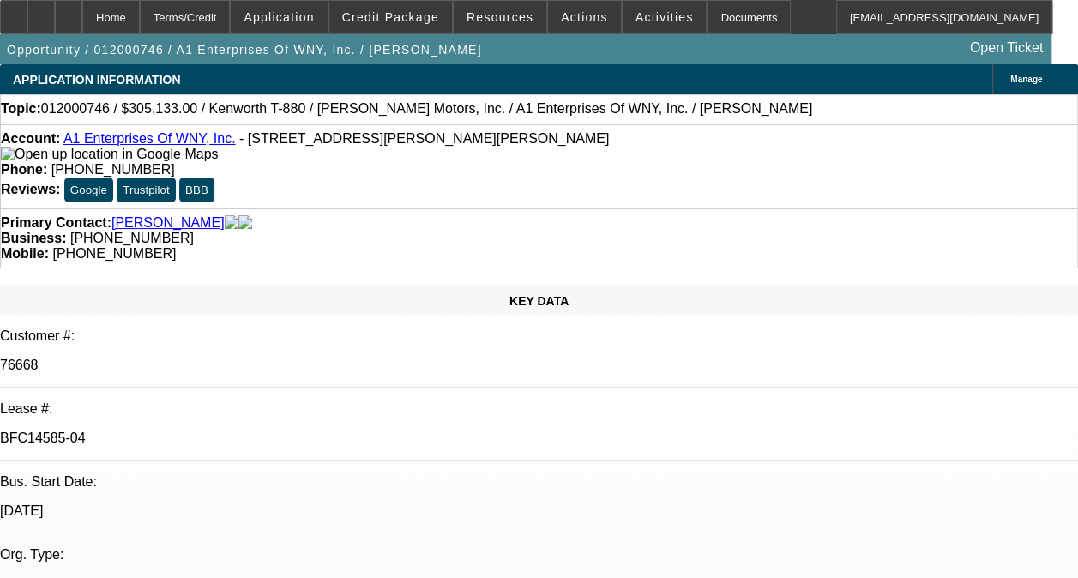
select select "0"
select select "2"
select select "0.1"
select select "0"
select select "2"
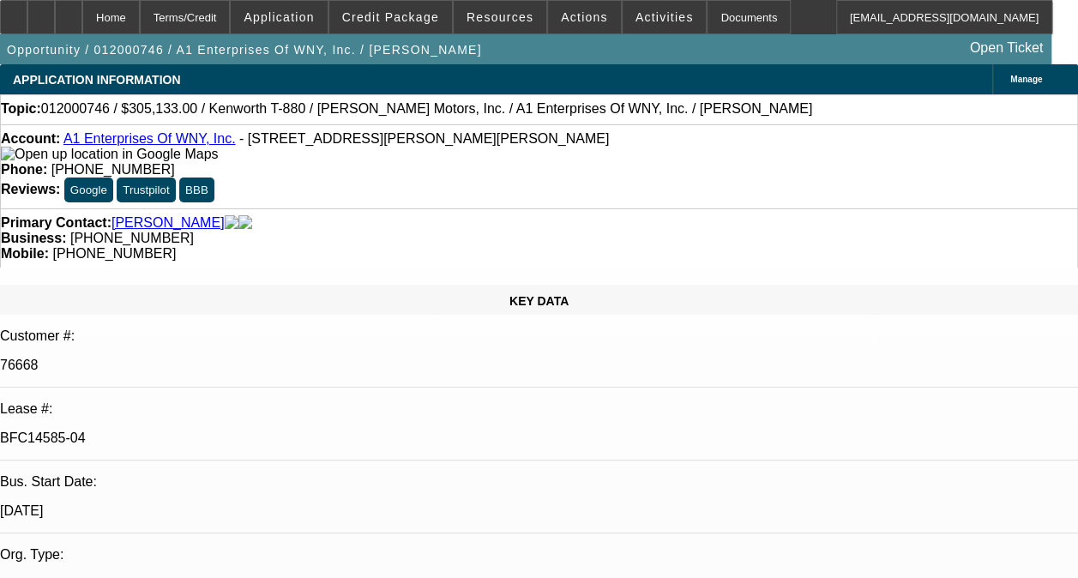
select select "0.1"
select select "0"
select select "2"
select select "0.1"
select select "0"
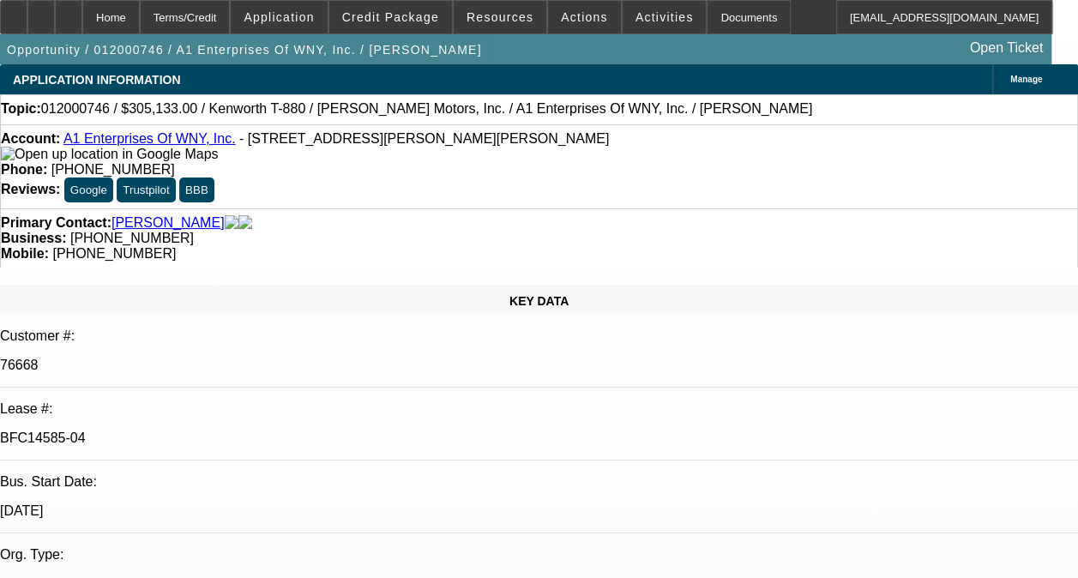
select select "2"
select select "0.1"
